Goal: Navigation & Orientation: Find specific page/section

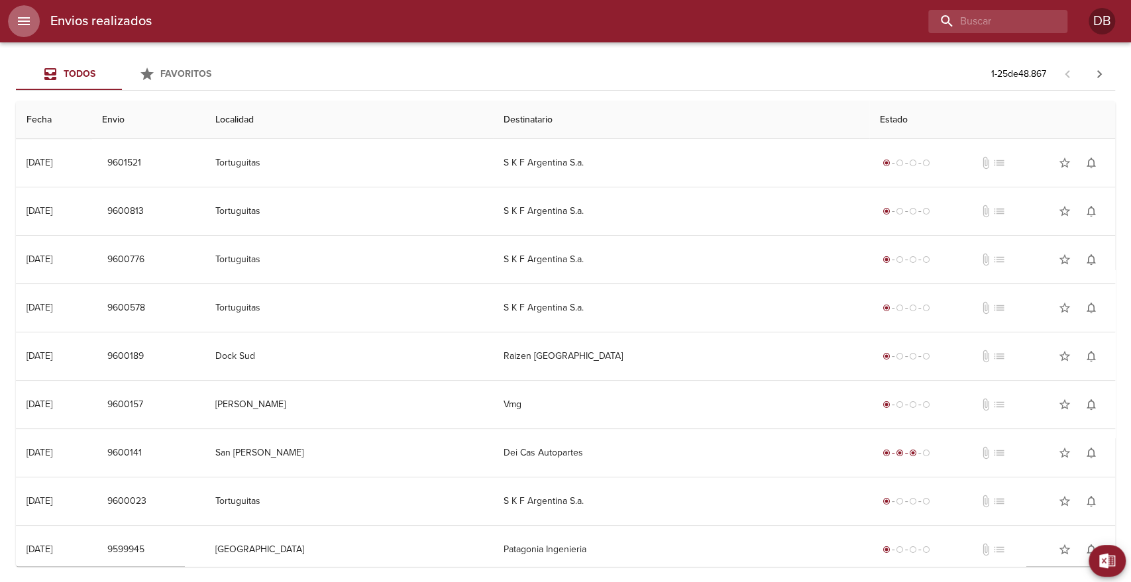
click at [15, 23] on button "menu" at bounding box center [24, 21] width 32 height 32
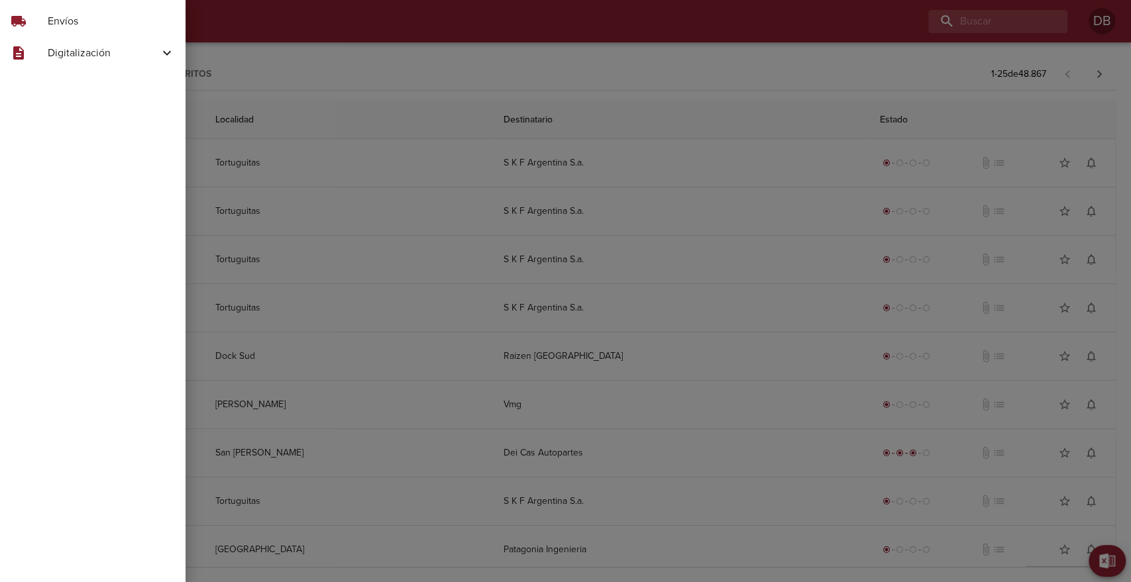
click at [673, 32] on div at bounding box center [565, 291] width 1131 height 582
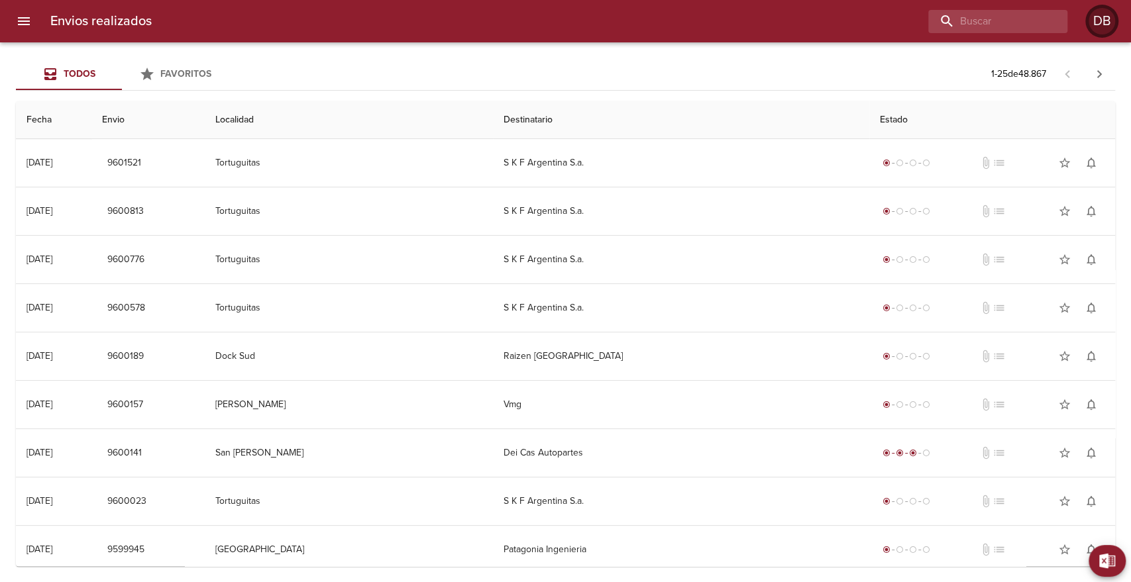
click at [1094, 19] on div "DB" at bounding box center [1102, 21] width 27 height 27
